Goal: Download file/media

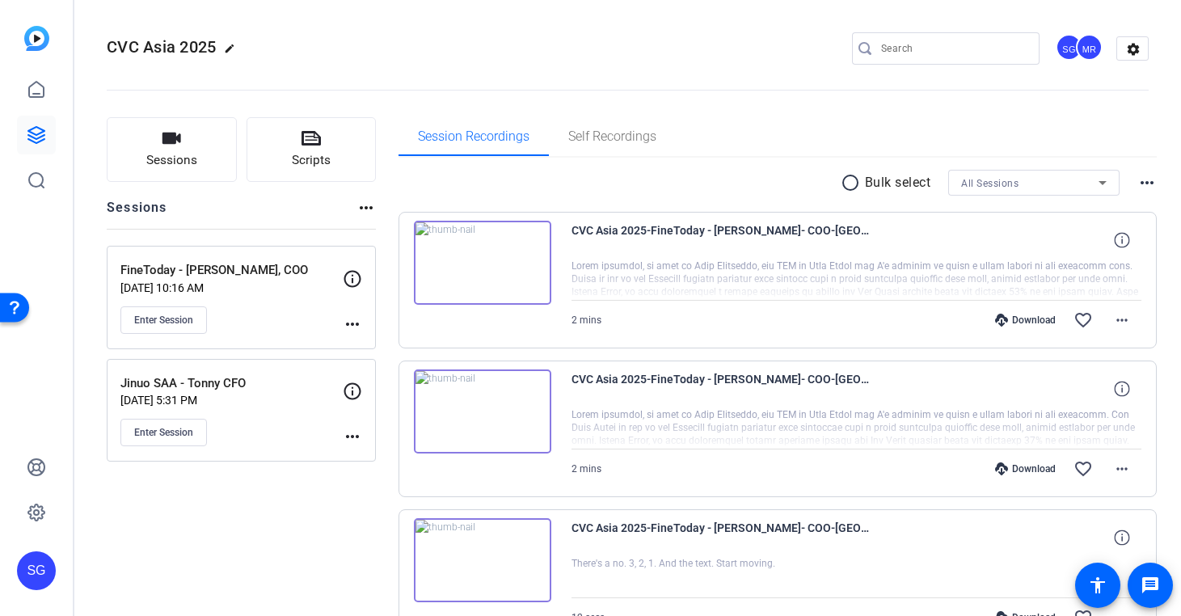
scroll to position [103, 0]
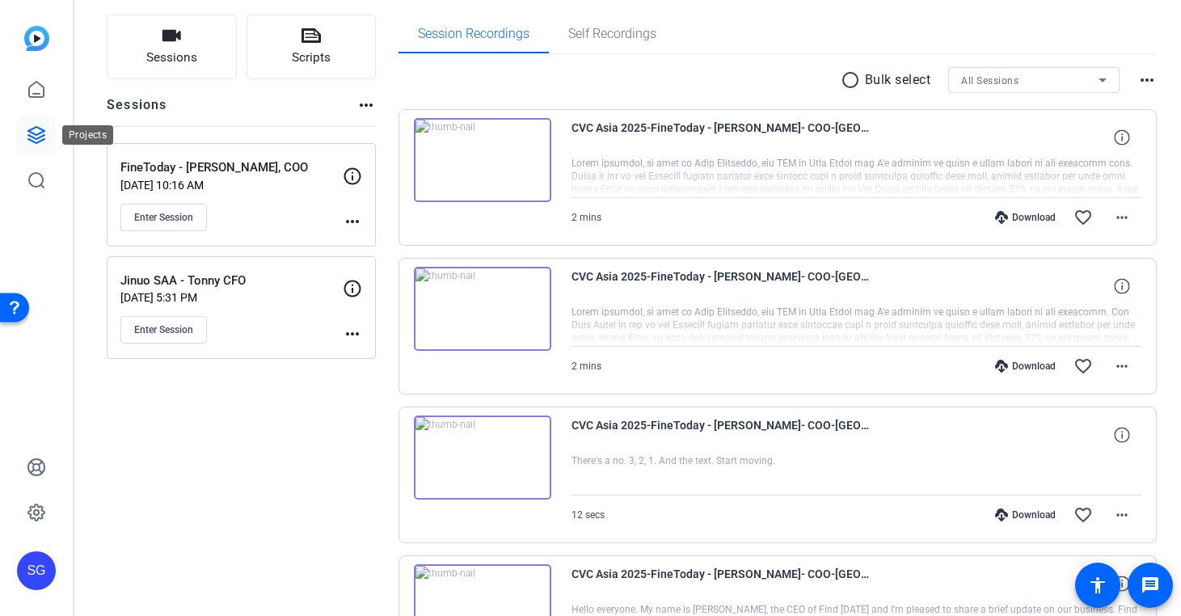
click at [39, 131] on icon at bounding box center [36, 134] width 19 height 19
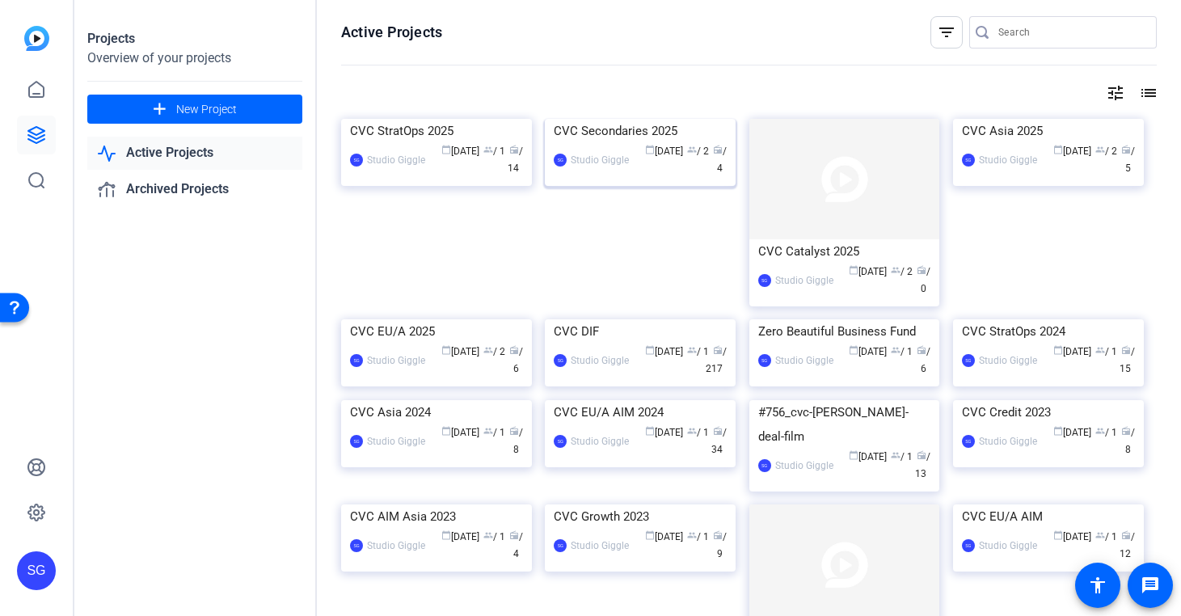
click at [615, 143] on div "CVC Secondaries 2025" at bounding box center [640, 131] width 173 height 24
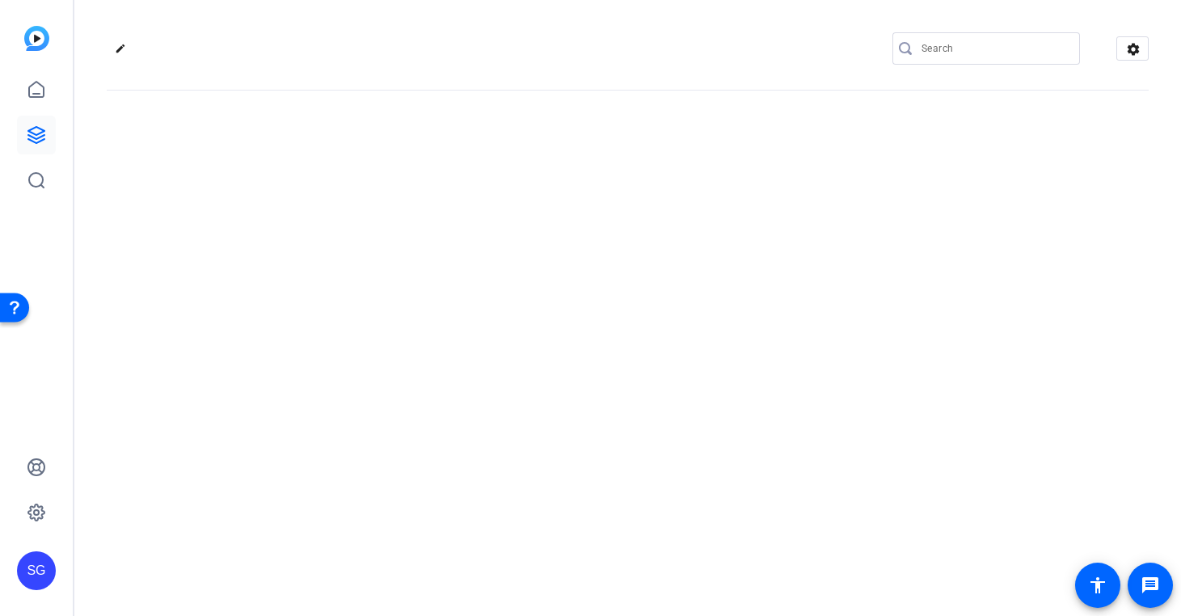
click at [615, 247] on div "edit settings" at bounding box center [627, 308] width 1106 height 616
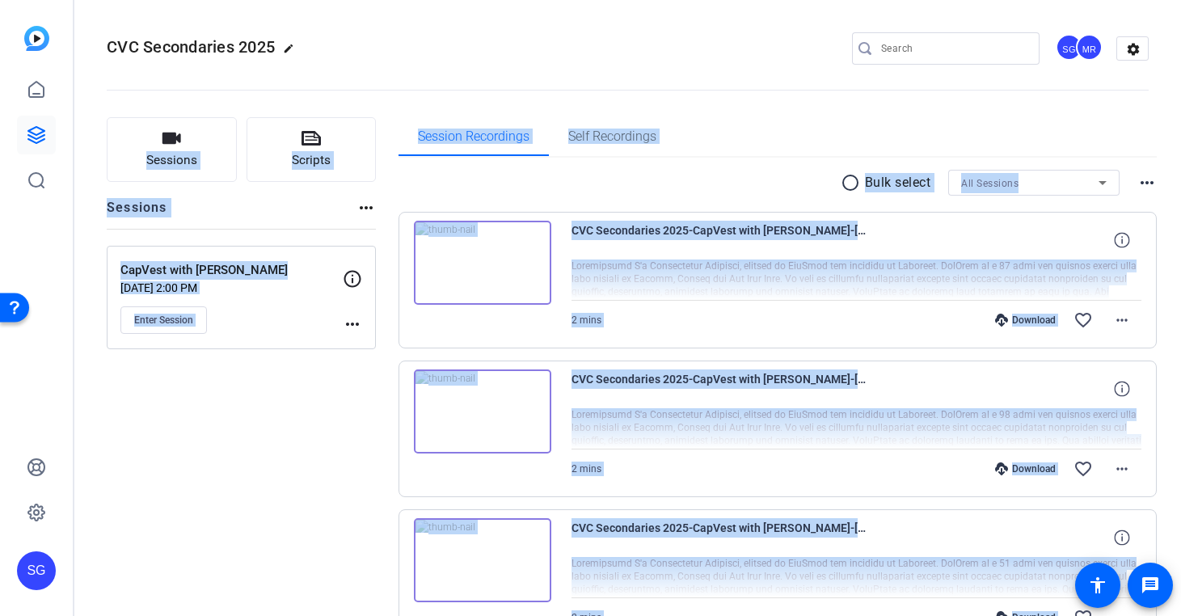
click at [760, 338] on div "Download favorite_border more_horiz" at bounding box center [941, 320] width 399 height 39
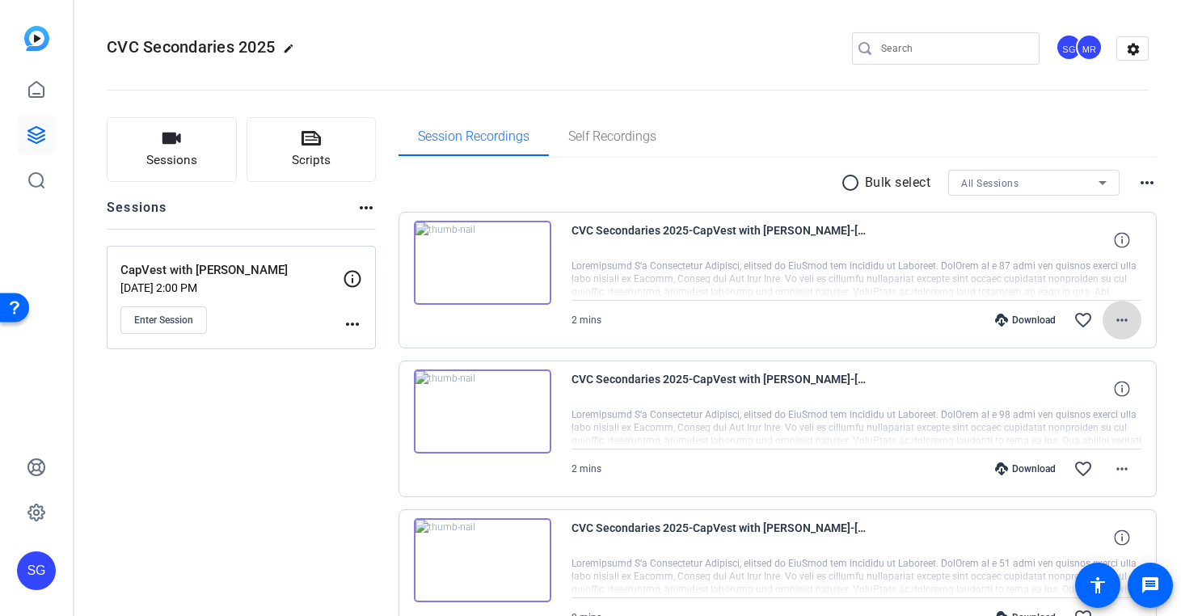
click at [1119, 322] on mat-icon "more_horiz" at bounding box center [1121, 319] width 19 height 19
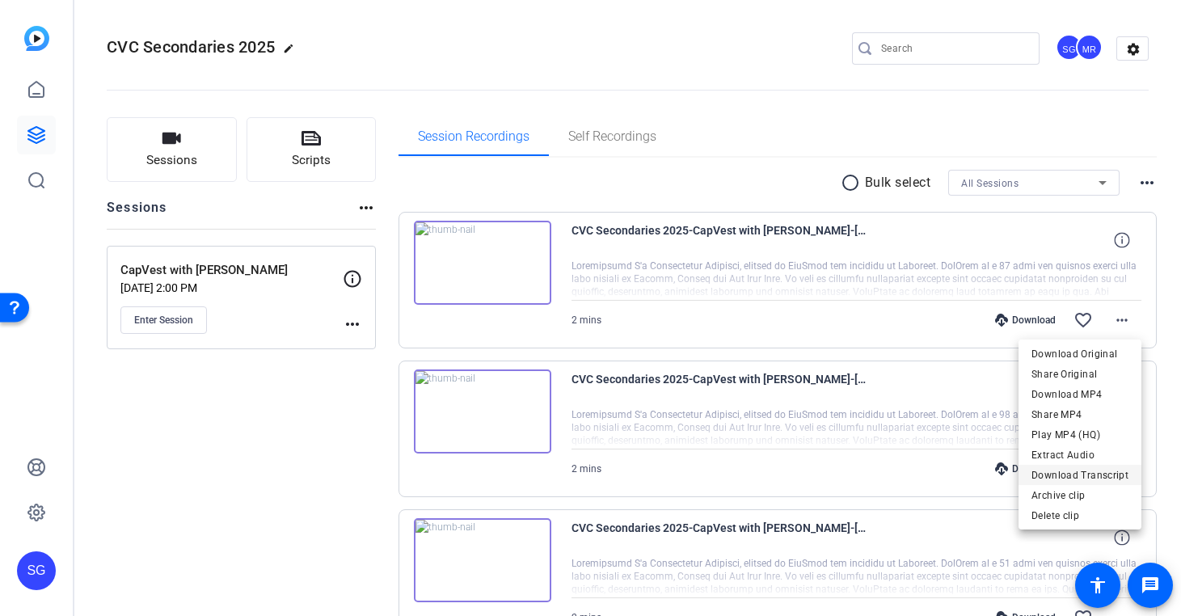
click at [1114, 475] on span "Download Transcript" at bounding box center [1079, 474] width 97 height 19
